Goal: Task Accomplishment & Management: Complete application form

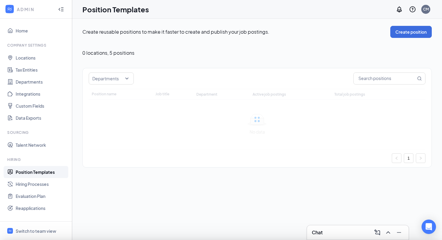
type input "AP/AR Specialist"
type input "Accounts Payable / Accounts Receivable Specialist"
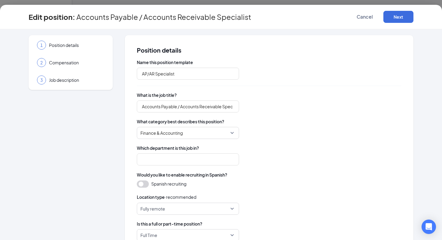
type input "Accounting"
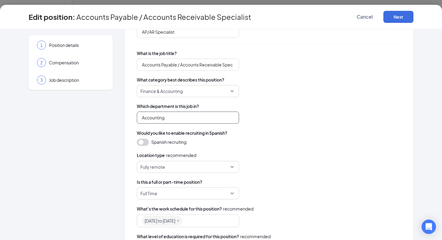
scroll to position [46, 0]
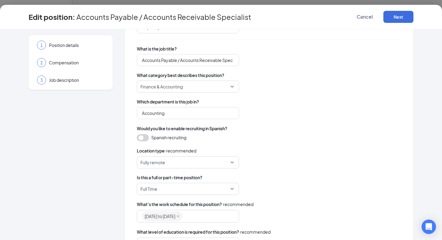
click at [231, 162] on span "Fully remote" at bounding box center [187, 161] width 95 height 11
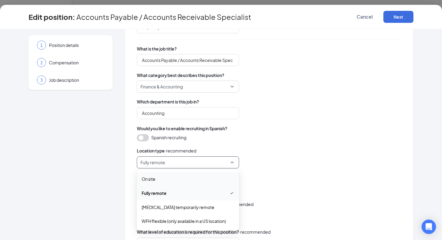
click at [206, 178] on span "On site" at bounding box center [187, 178] width 93 height 7
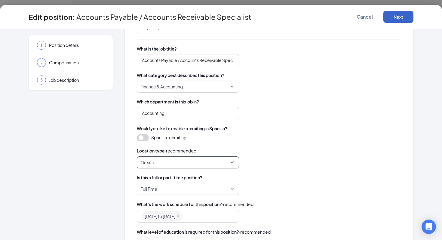
click at [397, 19] on button "Next" at bounding box center [398, 17] width 30 height 12
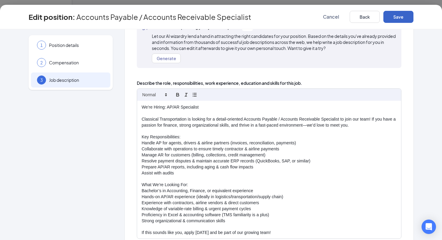
click at [397, 19] on button "Save" at bounding box center [398, 17] width 30 height 12
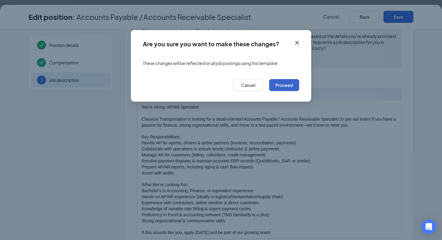
click at [284, 84] on button "Proceed" at bounding box center [284, 85] width 30 height 12
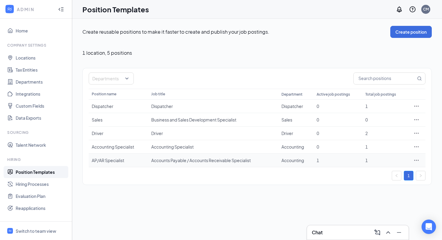
click at [407, 161] on td at bounding box center [416, 160] width 18 height 14
click at [180, 162] on div "Accounts Payable / Accounts Receivable Specialist" at bounding box center [213, 160] width 124 height 6
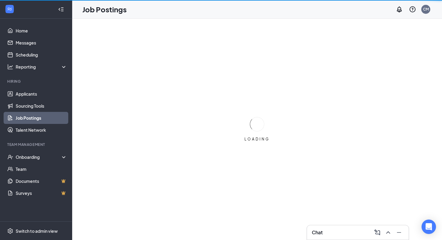
click at [96, 40] on div "LOADING" at bounding box center [256, 129] width 369 height 221
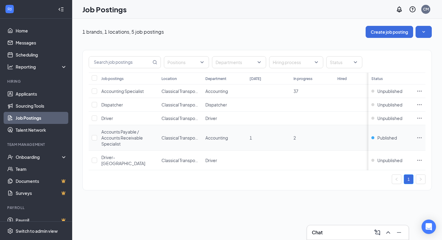
click at [419, 138] on icon "Ellipses" at bounding box center [419, 138] width 6 height 6
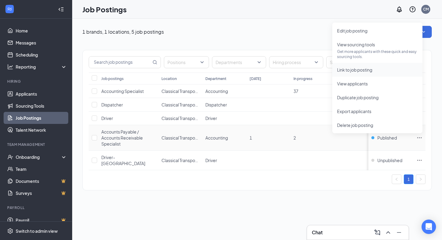
click at [352, 72] on span "Link to job posting" at bounding box center [377, 69] width 80 height 7
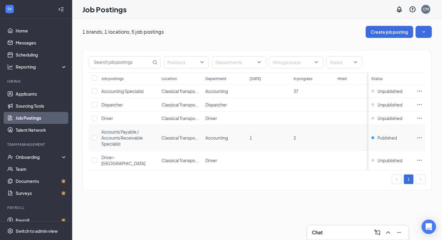
click at [250, 138] on span "1" at bounding box center [250, 137] width 2 height 5
click at [389, 232] on icon "ChevronUp" at bounding box center [388, 232] width 4 height 2
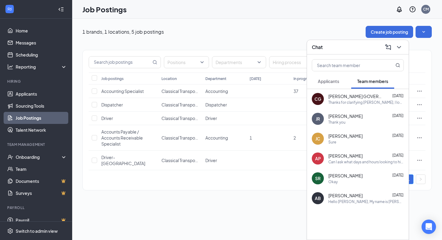
click at [331, 84] on button "Applicants" at bounding box center [327, 81] width 33 height 15
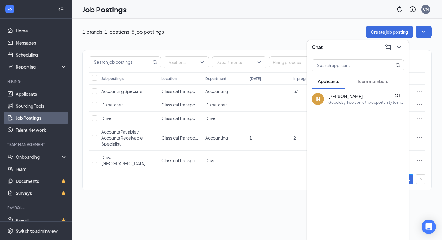
click at [256, 195] on div "1 brands, 1 locations, 5 job postings Create job posting Positions Departments …" at bounding box center [256, 111] width 369 height 185
click at [250, 138] on span "1" at bounding box center [250, 137] width 2 height 5
click at [223, 135] on span "Accounting" at bounding box center [216, 137] width 23 height 5
click at [204, 140] on td "Accounting" at bounding box center [224, 138] width 44 height 26
click at [125, 135] on span "Accounts Payable / Accounts Receivable Specialist" at bounding box center [121, 137] width 41 height 17
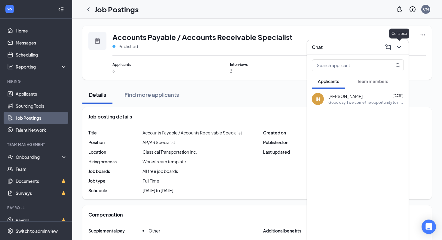
click at [397, 49] on icon "ChevronDown" at bounding box center [398, 47] width 7 height 7
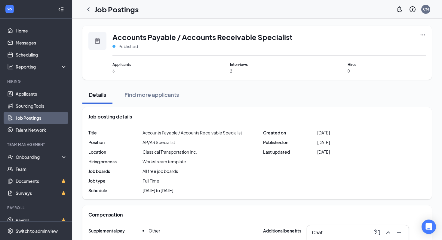
click at [113, 70] on span "6" at bounding box center [151, 70] width 78 height 5
click at [124, 66] on span "Applicants" at bounding box center [151, 65] width 78 height 6
click at [230, 70] on span "2" at bounding box center [269, 70] width 78 height 5
click at [238, 66] on span "Interviews" at bounding box center [269, 65] width 78 height 6
click at [98, 39] on icon "Clipboard" at bounding box center [97, 41] width 5 height 6
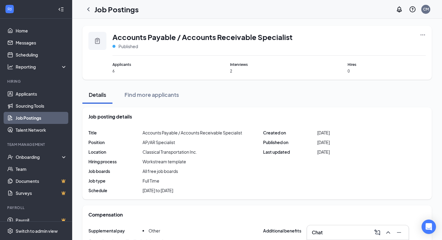
click at [132, 39] on span "Accounts Payable / Accounts Receivable Specialist" at bounding box center [202, 37] width 180 height 10
click at [118, 68] on span "6" at bounding box center [151, 70] width 78 height 5
click at [148, 95] on div "Find more applicants" at bounding box center [151, 95] width 54 height 8
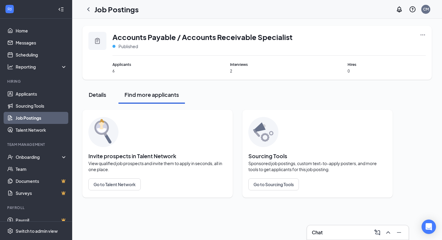
click at [94, 90] on button "Details" at bounding box center [97, 95] width 30 height 18
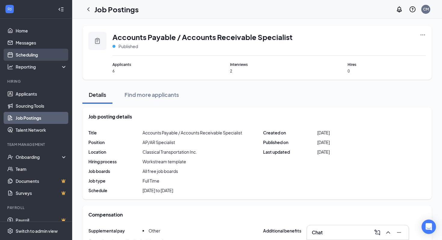
click at [42, 53] on link "Scheduling" at bounding box center [41, 55] width 51 height 12
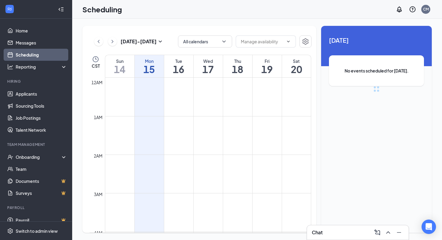
scroll to position [295, 0]
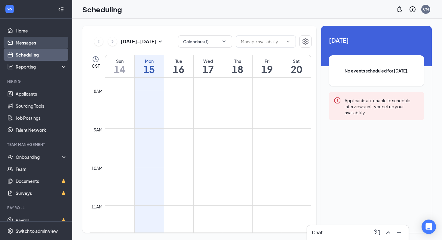
click at [40, 44] on link "Messages" at bounding box center [41, 43] width 51 height 12
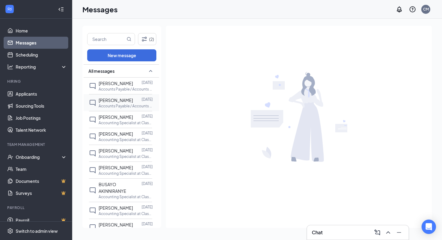
click at [127, 108] on p "Accounts Payable / Accounts Receivable Specialist at Classical Transportation I…" at bounding box center [126, 105] width 54 height 5
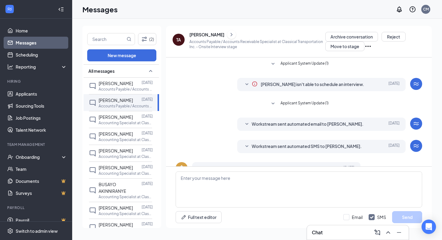
scroll to position [25, 0]
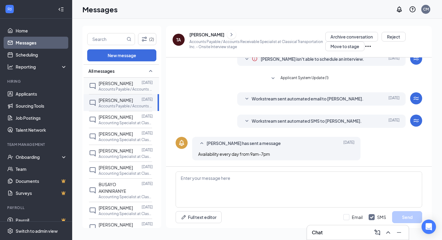
click at [133, 86] on div "Camilo Grabowski Vasquez" at bounding box center [116, 83] width 34 height 7
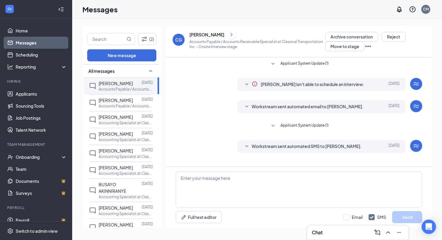
scroll to position [11, 0]
click at [126, 103] on div "Tommy Alvarado" at bounding box center [116, 100] width 34 height 7
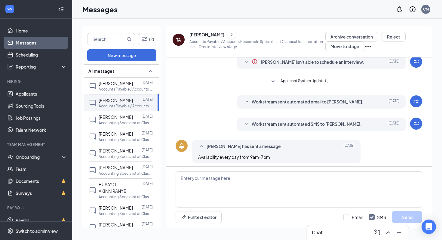
scroll to position [25, 0]
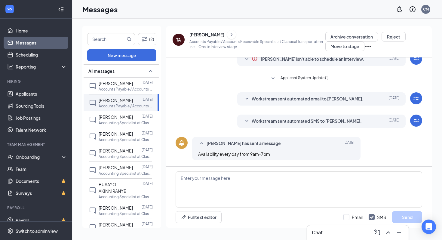
click at [230, 33] on icon "ChevronRight" at bounding box center [231, 34] width 6 height 7
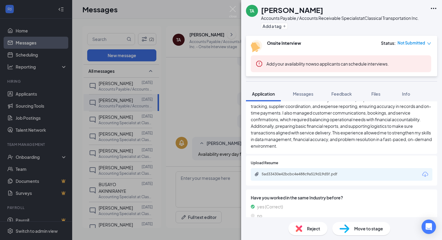
scroll to position [224, 0]
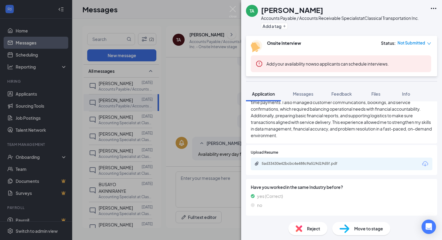
click at [424, 165] on icon "Download" at bounding box center [425, 163] width 6 height 5
